Goal: Navigation & Orientation: Find specific page/section

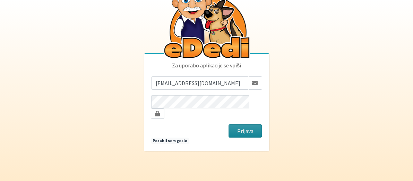
click at [240, 125] on button "Prijava" at bounding box center [245, 130] width 34 height 13
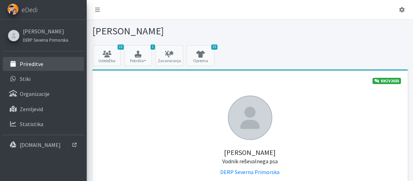
click at [35, 64] on p "Prireditve" at bounding box center [32, 63] width 24 height 7
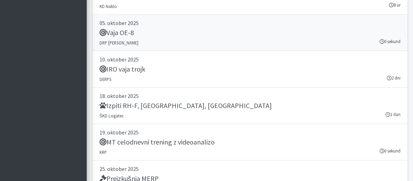
scroll to position [1033, 0]
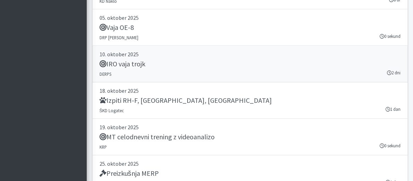
click at [123, 51] on p "10. oktober 2025" at bounding box center [249, 54] width 301 height 8
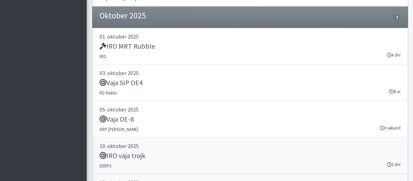
scroll to position [916, 0]
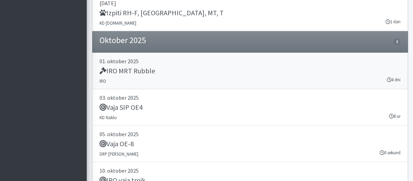
click at [131, 67] on h5 "IRO MRT Rubble" at bounding box center [126, 71] width 55 height 8
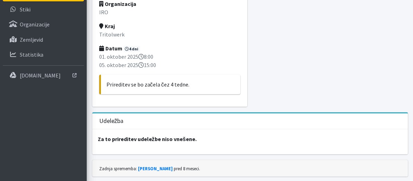
scroll to position [52, 0]
